Goal: Check status

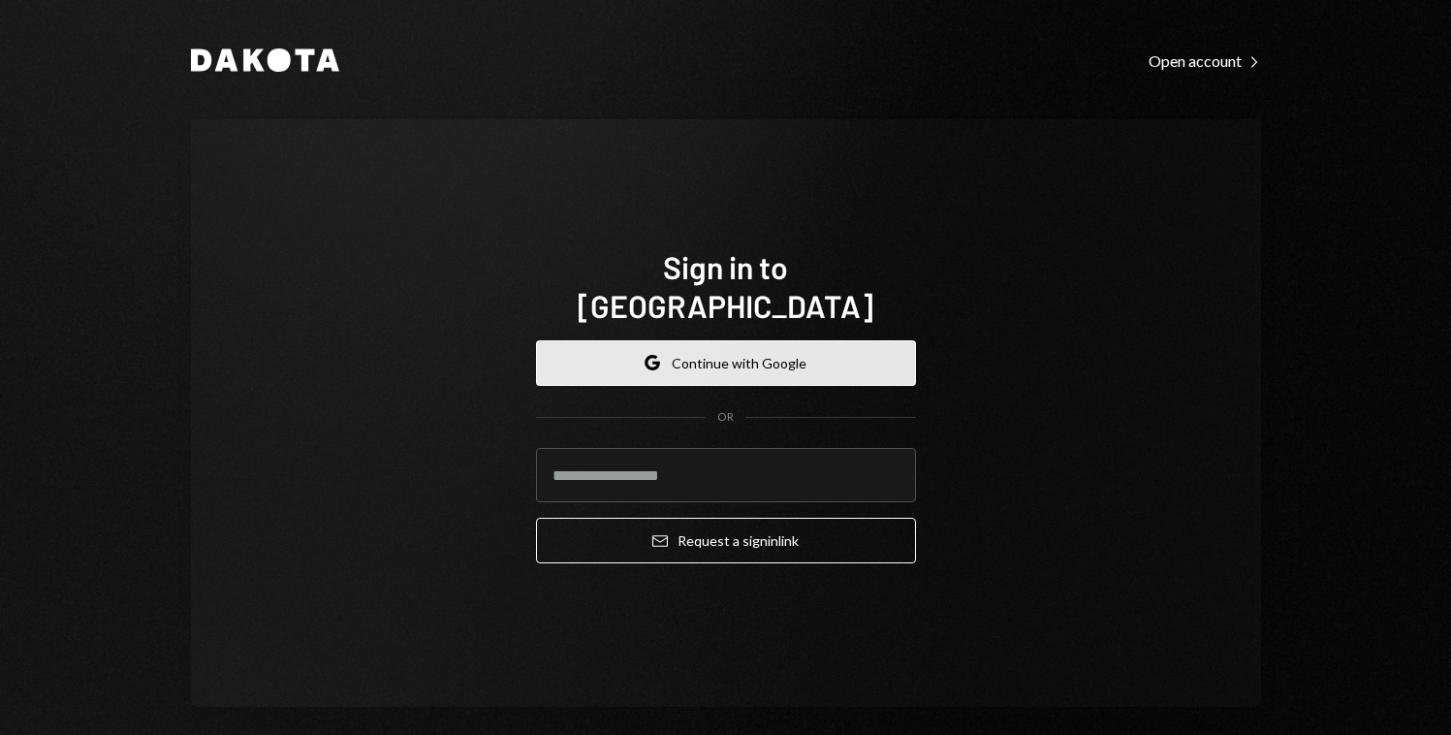
click at [726, 347] on button "Google Continue with Google" at bounding box center [726, 363] width 380 height 46
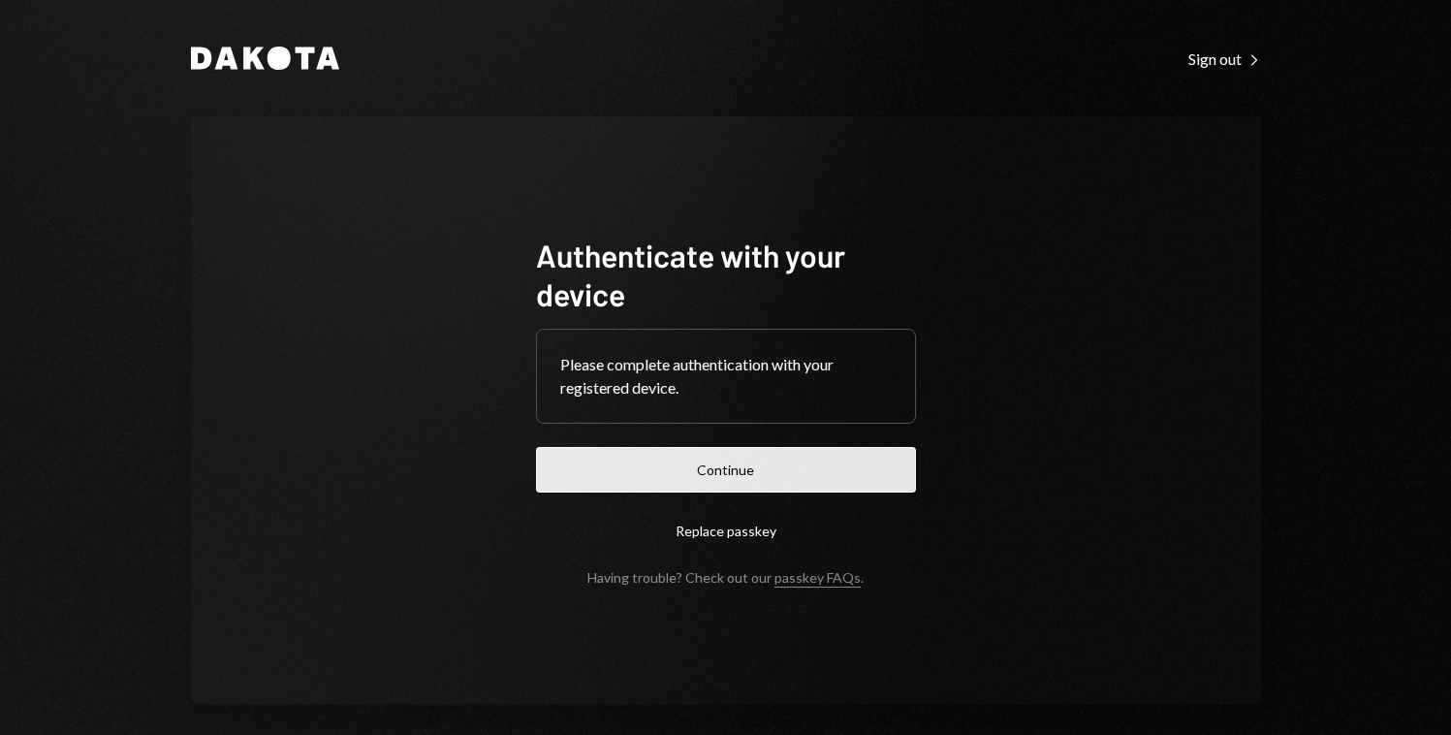
click at [731, 470] on button "Continue" at bounding box center [726, 470] width 380 height 46
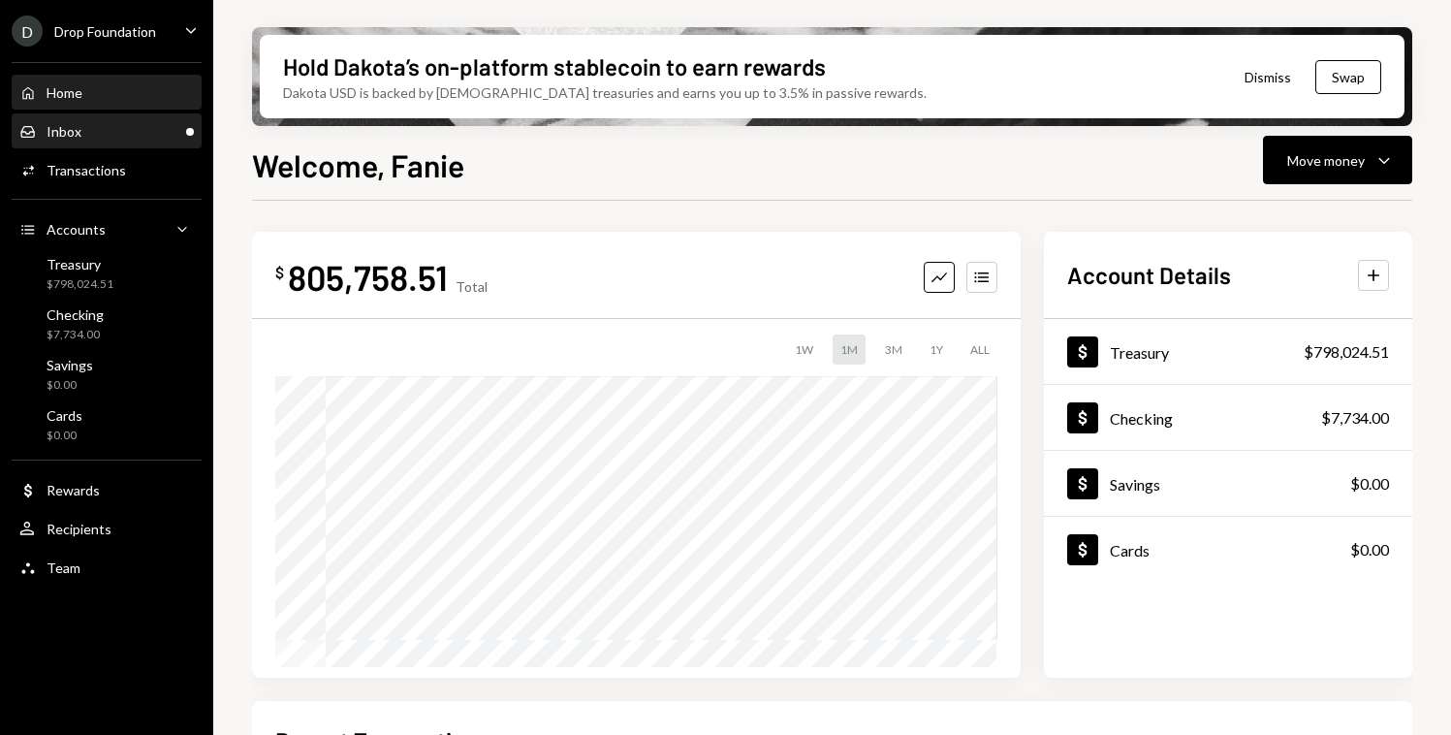
click at [102, 134] on div "Inbox Inbox" at bounding box center [106, 131] width 174 height 17
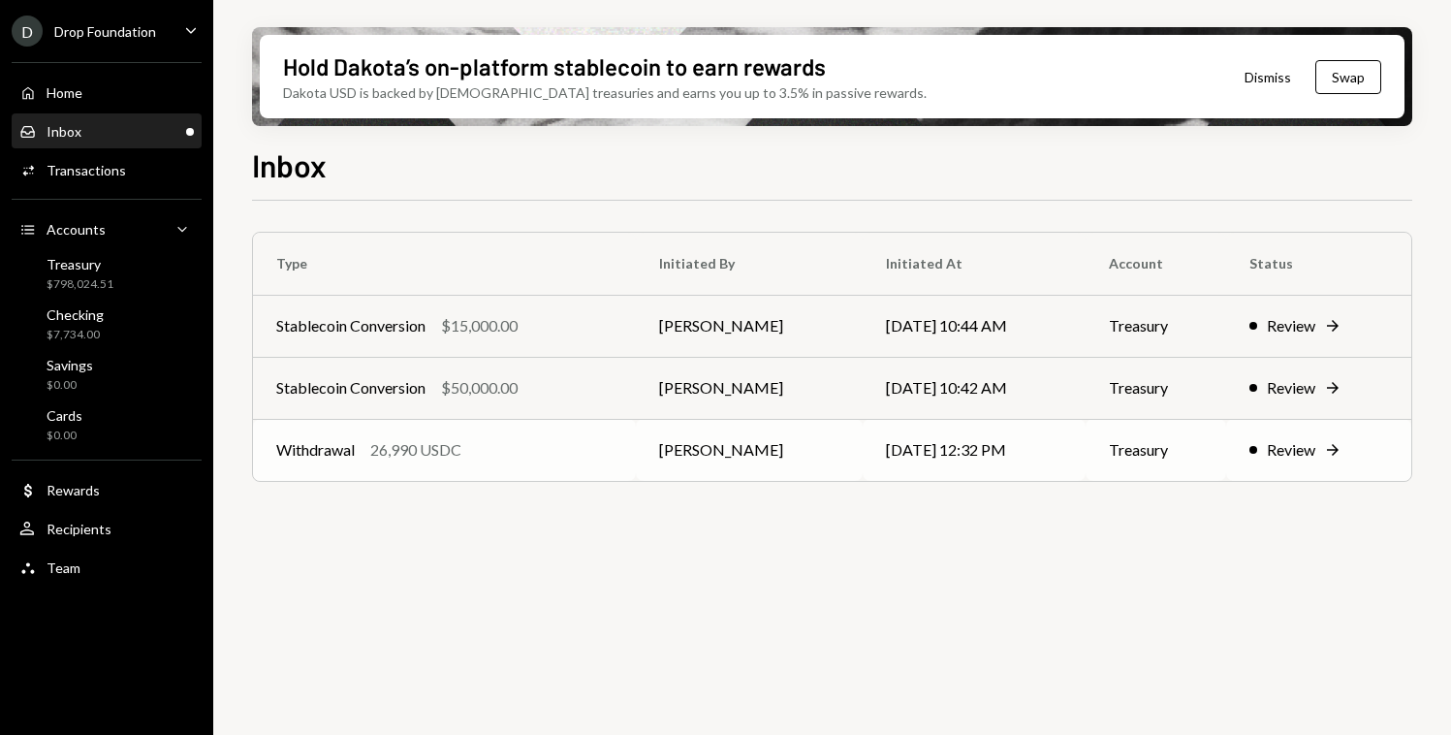
click at [431, 473] on td "Withdrawal 26,990 USDC" at bounding box center [444, 450] width 383 height 62
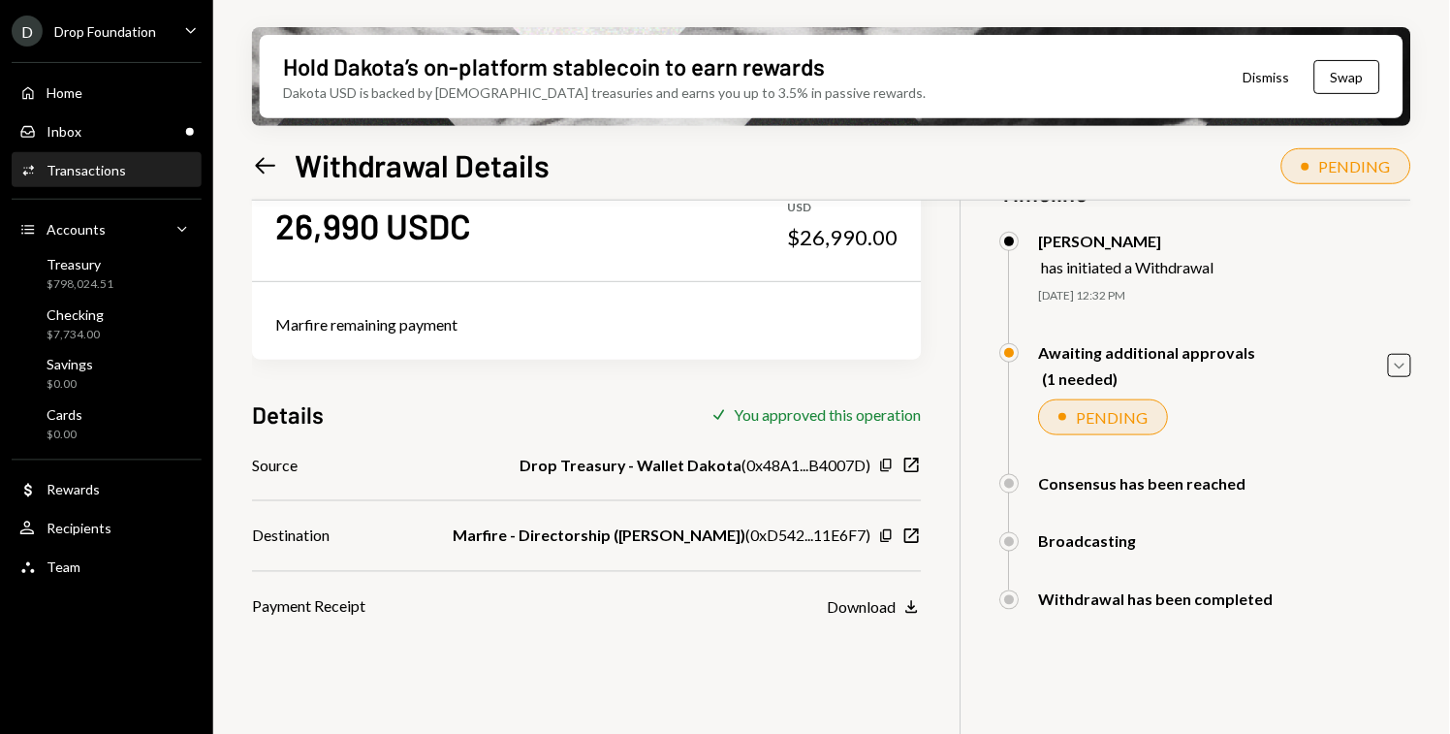
scroll to position [64, 0]
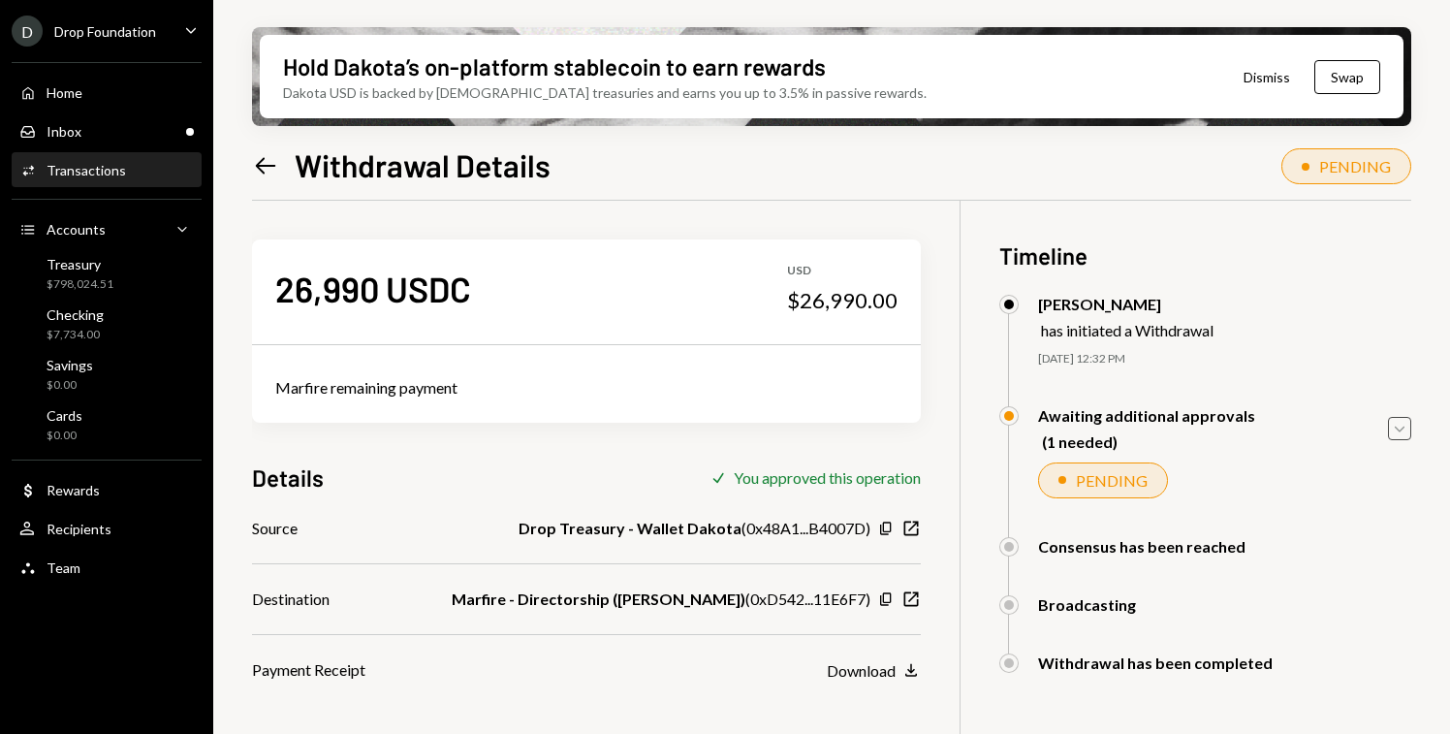
click at [1406, 427] on icon "Caret Down" at bounding box center [1399, 428] width 21 height 21
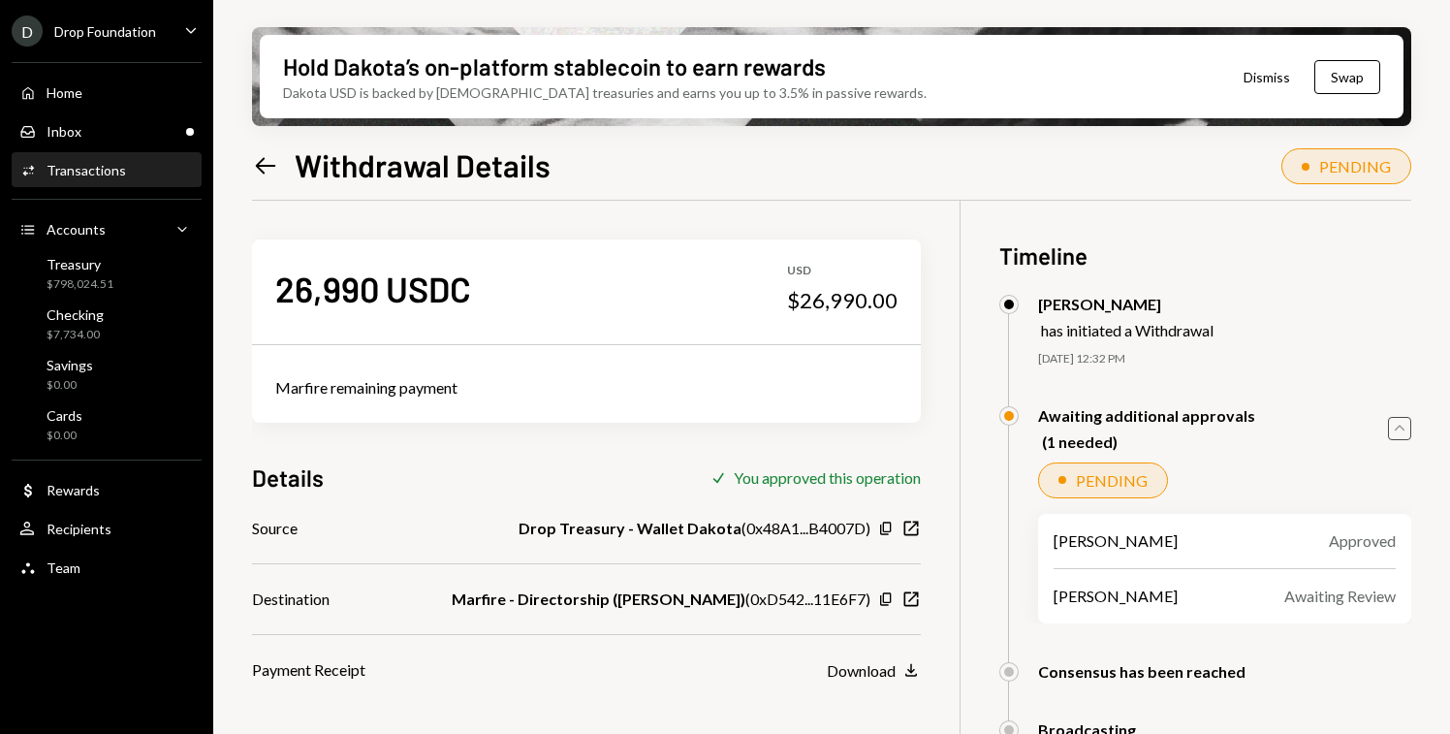
click at [1406, 427] on icon "Caret Up" at bounding box center [1399, 428] width 21 height 21
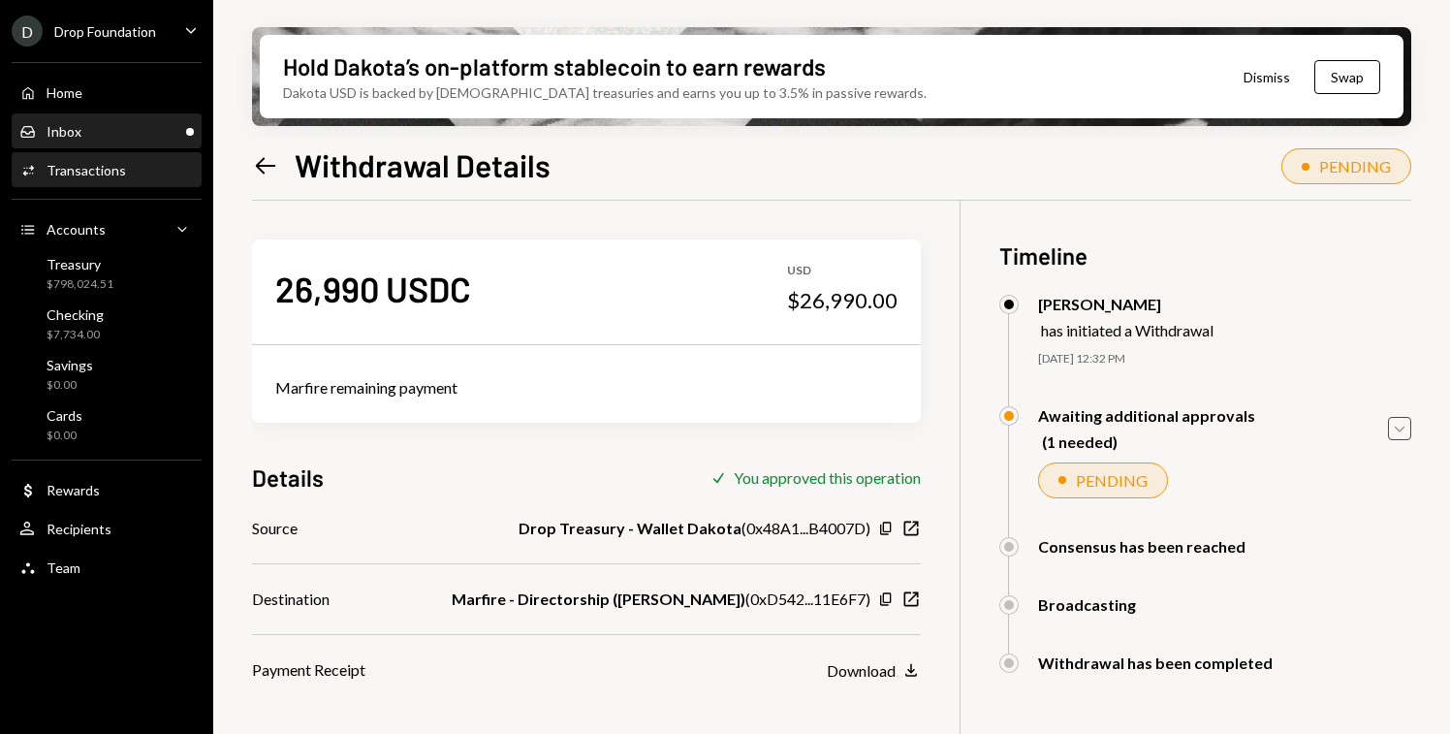
click at [124, 134] on div "Inbox Inbox" at bounding box center [106, 131] width 174 height 17
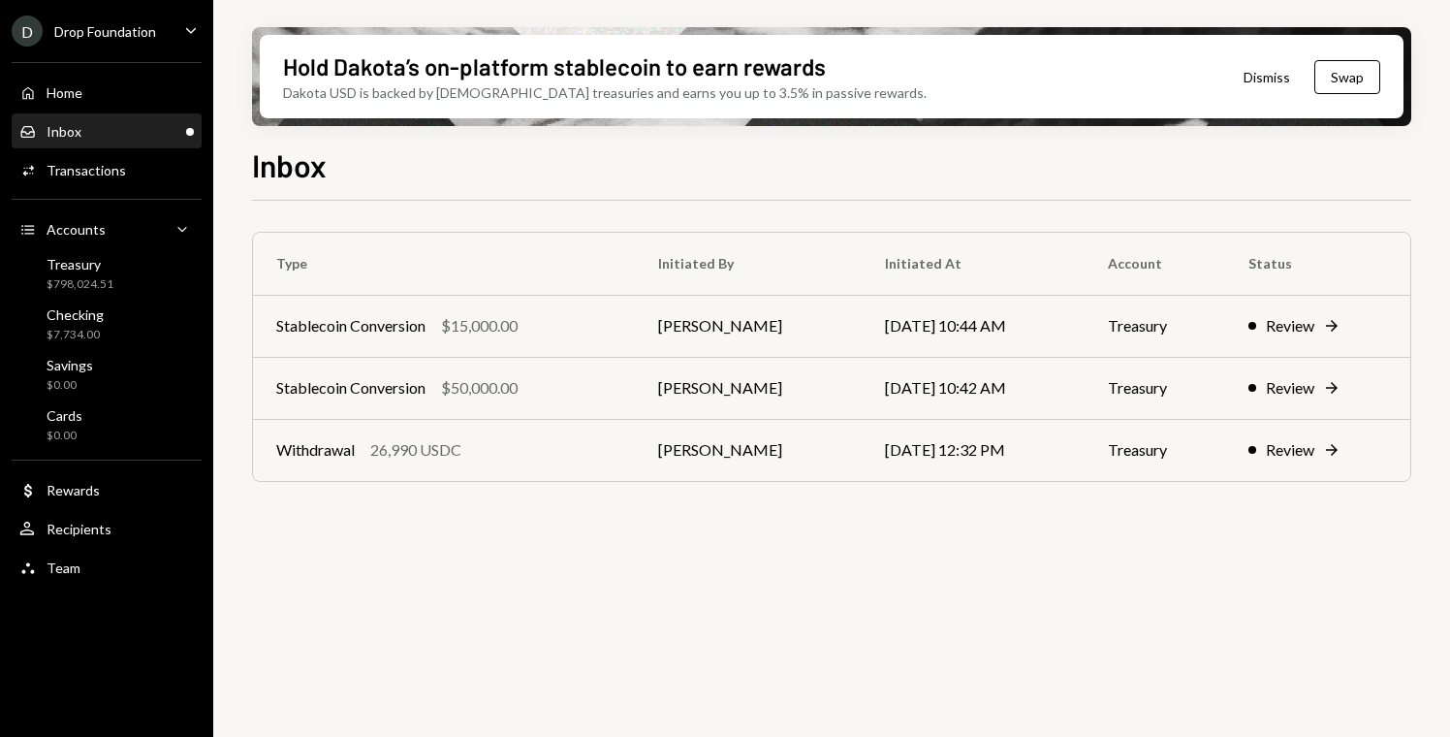
click at [174, 35] on div "D Drop Foundation Caret Down" at bounding box center [106, 31] width 213 height 31
click at [146, 25] on div "Drop Foundation" at bounding box center [105, 31] width 102 height 16
